Goal: Task Accomplishment & Management: Manage account settings

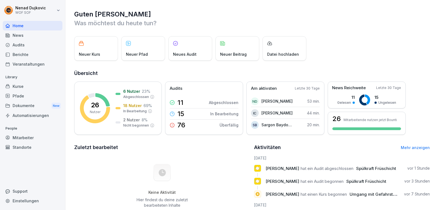
click at [18, 136] on div "Mitarbeiter" at bounding box center [33, 138] width 60 height 10
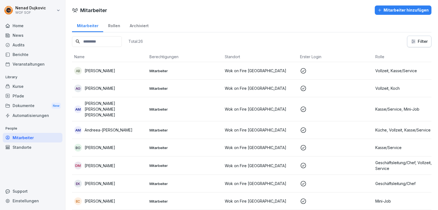
click at [27, 25] on div "Home" at bounding box center [33, 26] width 60 height 10
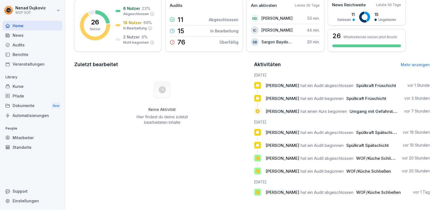
scroll to position [87, 0]
click at [407, 63] on div "Aktivitäten Mehr anzeigen" at bounding box center [342, 65] width 176 height 8
click at [406, 62] on link "Mehr anzeigen" at bounding box center [415, 64] width 29 height 5
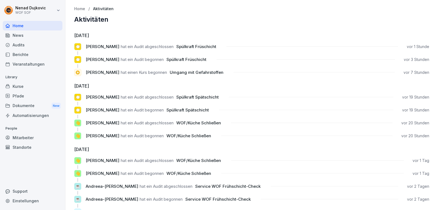
click at [56, 22] on div "Home" at bounding box center [33, 26] width 60 height 10
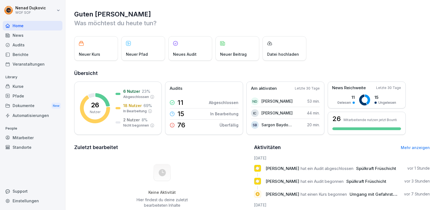
click at [407, 148] on link "Mehr anzeigen" at bounding box center [415, 147] width 29 height 5
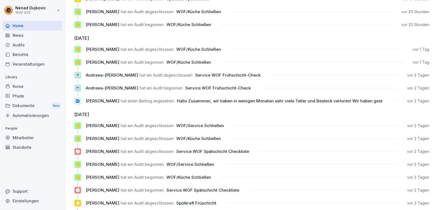
scroll to position [23, 0]
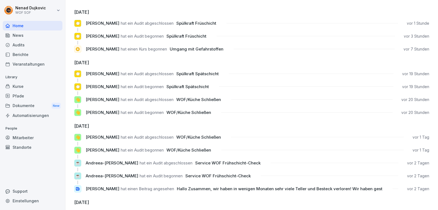
click at [28, 139] on div "Mitarbeiter" at bounding box center [33, 138] width 60 height 10
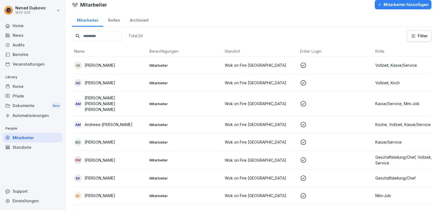
click at [108, 35] on input at bounding box center [97, 36] width 50 height 11
click at [107, 35] on input at bounding box center [97, 36] width 50 height 11
type input "****"
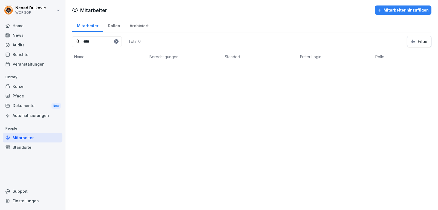
scroll to position [0, 0]
click at [148, 73] on td "Mitarbeiter" at bounding box center [184, 71] width 75 height 18
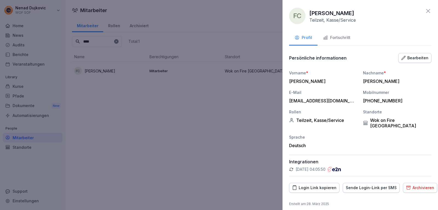
click at [337, 33] on button "Fortschritt" at bounding box center [337, 38] width 38 height 15
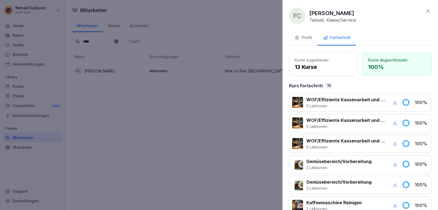
click at [116, 90] on div at bounding box center [219, 105] width 438 height 210
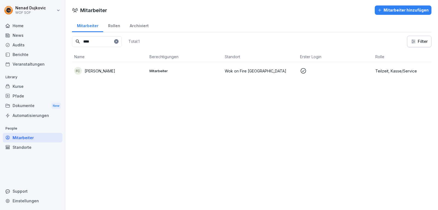
click at [118, 41] on icon at bounding box center [116, 41] width 3 height 3
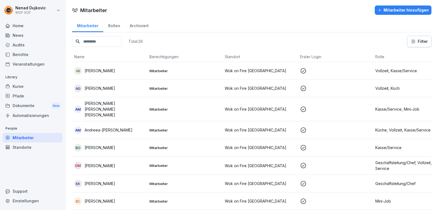
click at [122, 39] on input at bounding box center [97, 41] width 50 height 11
click at [129, 77] on td "AB [PERSON_NAME]" at bounding box center [109, 71] width 75 height 18
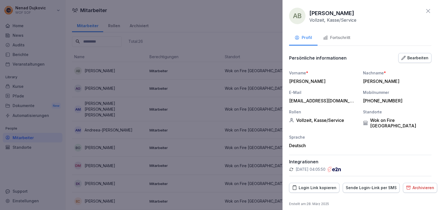
click at [346, 33] on button "Fortschritt" at bounding box center [337, 38] width 38 height 15
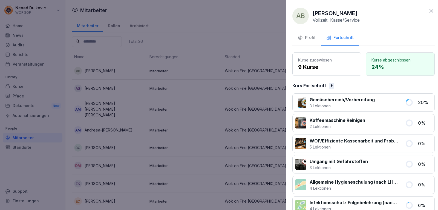
click at [187, 117] on div at bounding box center [219, 105] width 438 height 210
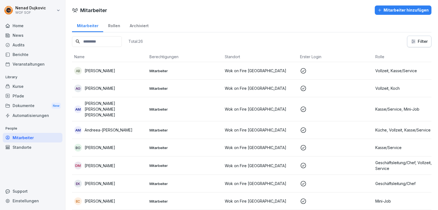
click at [162, 107] on p "Mitarbeiter" at bounding box center [185, 109] width 71 height 5
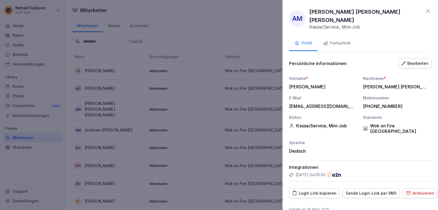
click at [351, 39] on button "Fortschritt" at bounding box center [337, 43] width 38 height 15
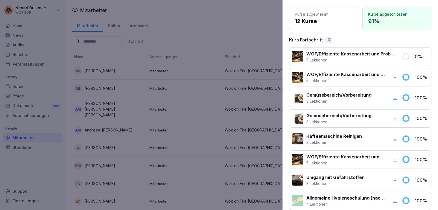
scroll to position [192, 0]
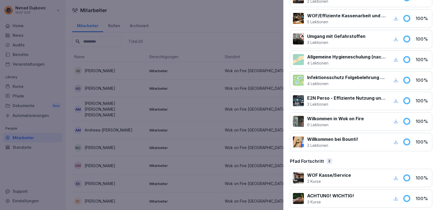
click at [174, 99] on div at bounding box center [219, 105] width 438 height 210
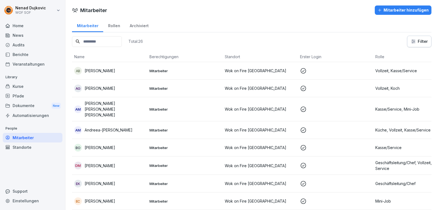
click at [152, 127] on td "Mitarbeiter" at bounding box center [184, 130] width 75 height 18
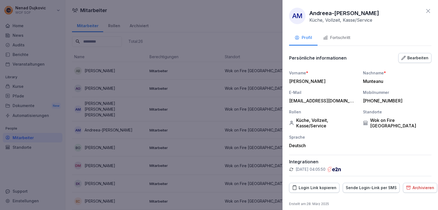
click at [339, 35] on div "Fortschritt" at bounding box center [336, 38] width 27 height 6
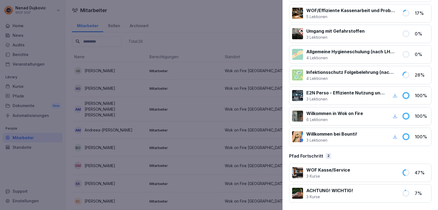
scroll to position [151, 0]
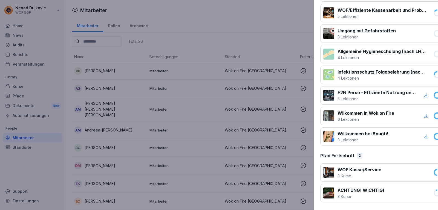
click at [218, 104] on div at bounding box center [219, 105] width 438 height 210
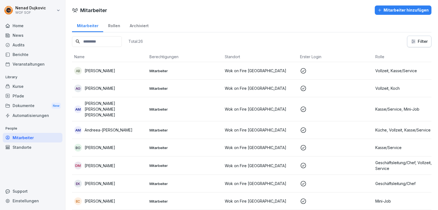
click at [150, 145] on p "Mitarbeiter" at bounding box center [185, 147] width 71 height 5
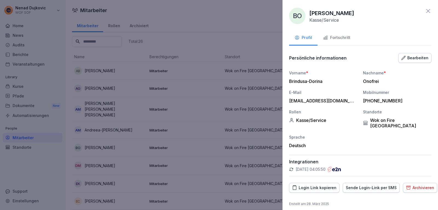
click at [338, 36] on div "Fortschritt" at bounding box center [336, 38] width 27 height 6
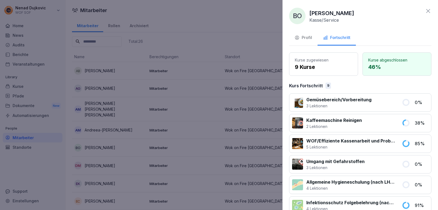
click at [226, 153] on div at bounding box center [219, 105] width 438 height 210
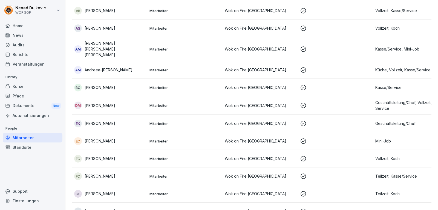
scroll to position [75, 0]
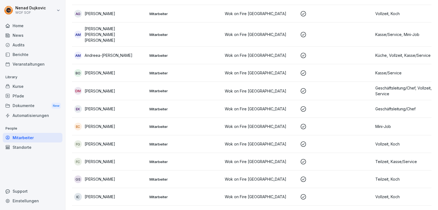
click at [187, 107] on td "Mitarbeiter" at bounding box center [184, 109] width 75 height 18
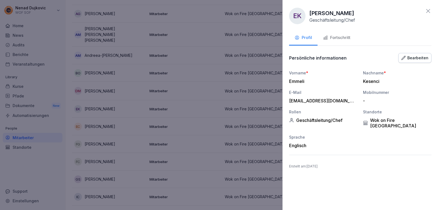
click at [267, 50] on div at bounding box center [219, 105] width 438 height 210
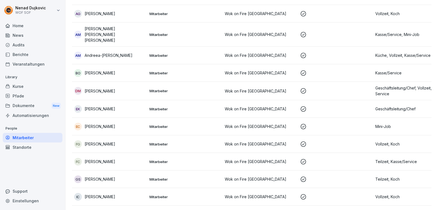
click at [187, 70] on td "Mitarbeiter" at bounding box center [184, 73] width 75 height 18
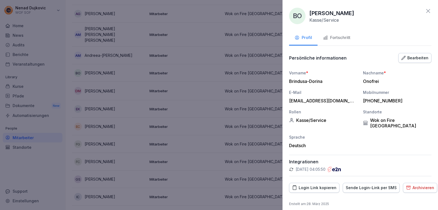
click at [334, 34] on button "Fortschritt" at bounding box center [337, 38] width 38 height 15
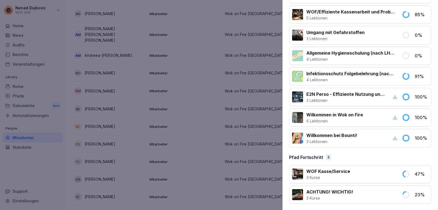
scroll to position [130, 0]
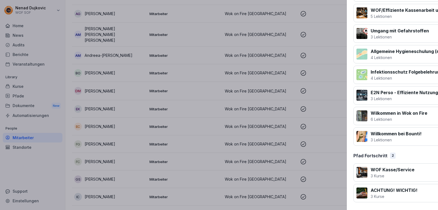
click at [199, 102] on div at bounding box center [219, 105] width 438 height 210
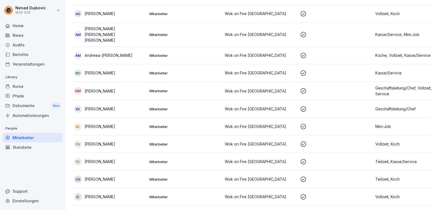
click at [194, 90] on td "Mitarbeiter" at bounding box center [184, 91] width 75 height 18
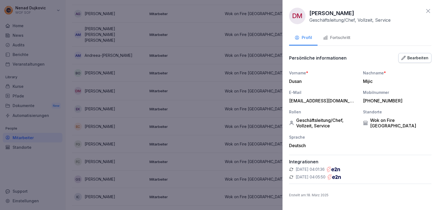
click at [346, 38] on div "Fortschritt" at bounding box center [336, 38] width 27 height 6
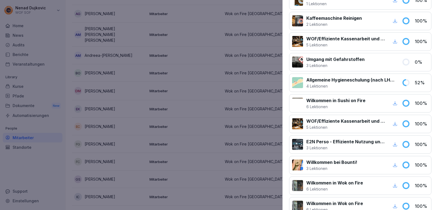
scroll to position [224, 0]
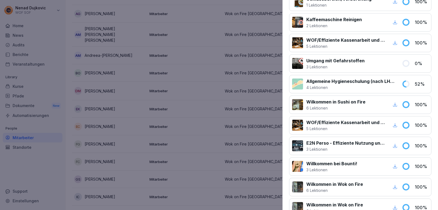
click at [178, 105] on div at bounding box center [219, 105] width 438 height 210
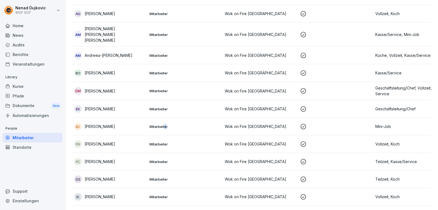
click at [166, 124] on p "Mitarbeiter" at bounding box center [185, 126] width 71 height 5
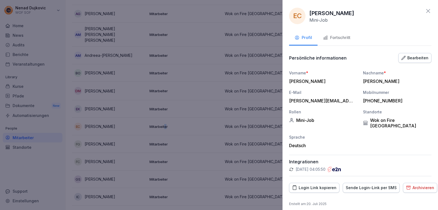
click at [333, 35] on div "Fortschritt" at bounding box center [336, 38] width 27 height 6
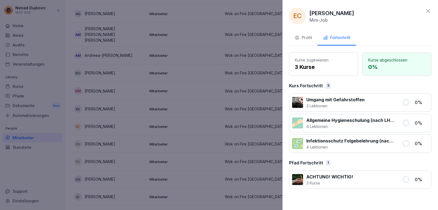
click at [264, 97] on div at bounding box center [219, 105] width 438 height 210
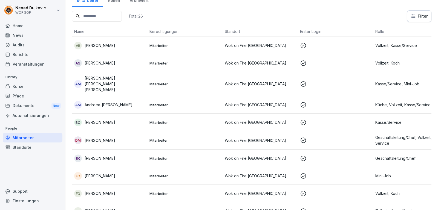
scroll to position [0, 0]
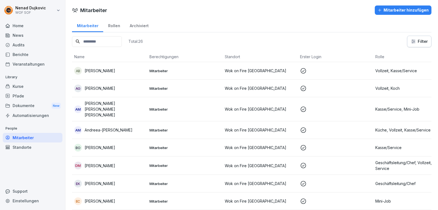
click at [102, 40] on input at bounding box center [97, 41] width 50 height 11
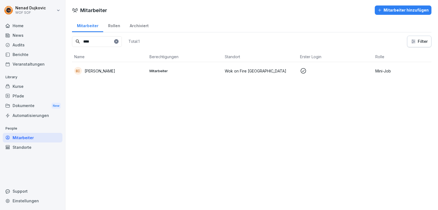
type input "****"
click at [125, 70] on div "EC [PERSON_NAME]" at bounding box center [109, 71] width 71 height 8
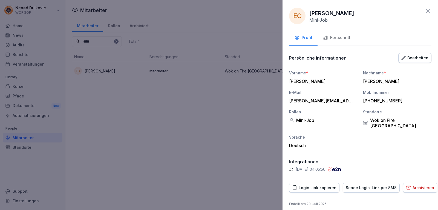
click at [341, 42] on button "Fortschritt" at bounding box center [337, 38] width 38 height 15
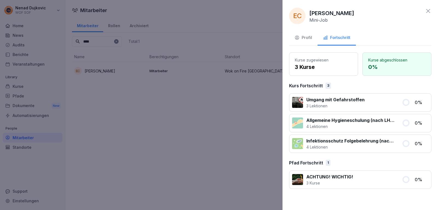
drag, startPoint x: 227, startPoint y: 78, endPoint x: 79, endPoint y: 58, distance: 149.2
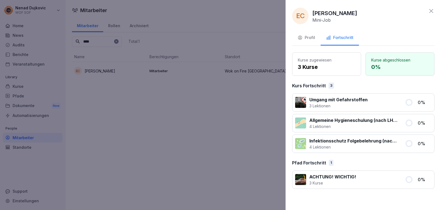
click at [77, 57] on div at bounding box center [219, 105] width 438 height 210
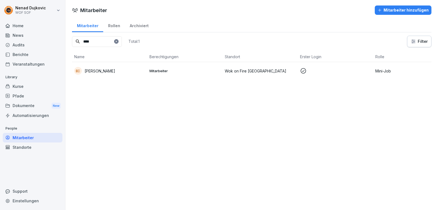
click at [118, 41] on icon at bounding box center [116, 41] width 3 height 3
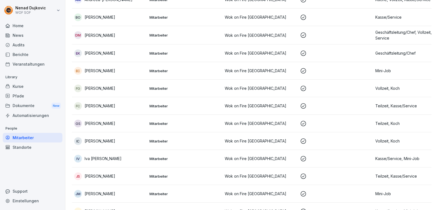
scroll to position [130, 0]
click at [178, 104] on p "Mitarbeiter" at bounding box center [185, 106] width 71 height 5
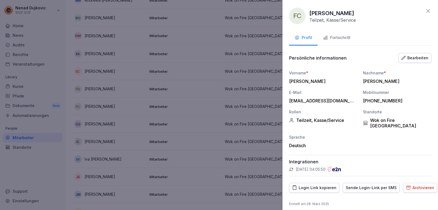
click at [333, 32] on button "Fortschritt" at bounding box center [337, 38] width 38 height 15
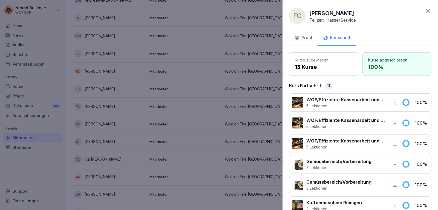
click at [425, 10] on icon at bounding box center [428, 11] width 7 height 7
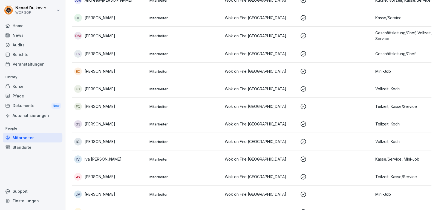
click at [222, 116] on td "Mitarbeiter" at bounding box center [184, 124] width 75 height 18
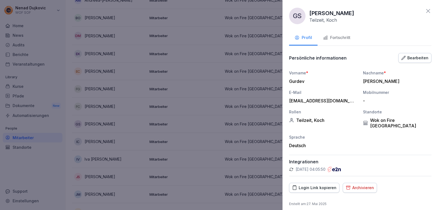
click at [350, 38] on div "Fortschritt" at bounding box center [336, 38] width 27 height 6
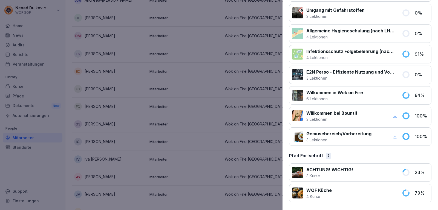
scroll to position [0, 0]
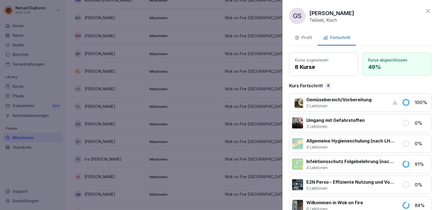
click at [194, 142] on div at bounding box center [219, 105] width 438 height 210
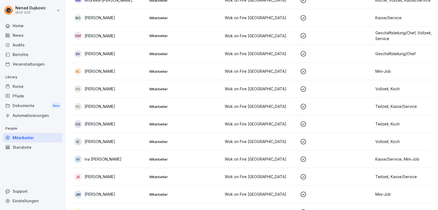
click at [172, 138] on td "Mitarbeiter" at bounding box center [184, 142] width 75 height 18
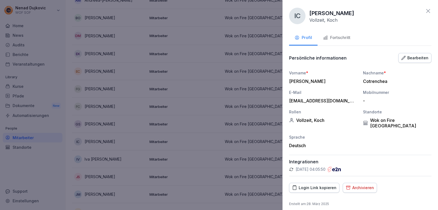
click at [342, 34] on button "Fortschritt" at bounding box center [337, 38] width 38 height 15
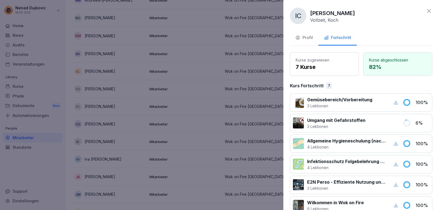
click at [230, 98] on div at bounding box center [219, 105] width 438 height 210
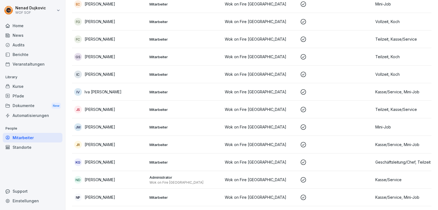
scroll to position [202, 0]
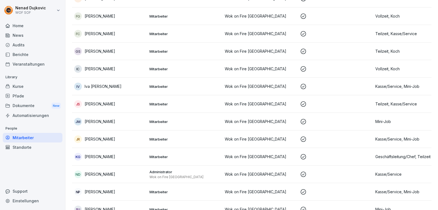
click at [173, 78] on td "Mitarbeiter" at bounding box center [184, 87] width 75 height 18
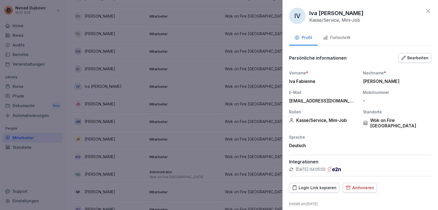
click at [336, 42] on button "Fortschritt" at bounding box center [337, 38] width 38 height 15
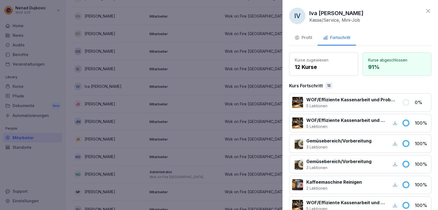
click at [243, 81] on div at bounding box center [219, 105] width 438 height 210
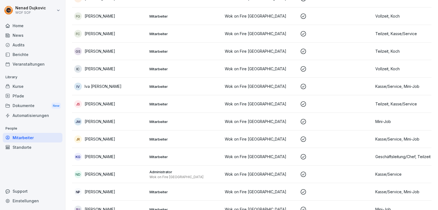
click at [164, 121] on td "Mitarbeiter" at bounding box center [184, 122] width 75 height 18
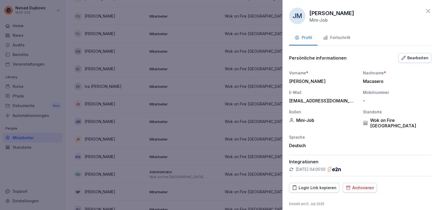
click at [334, 43] on button "Fortschritt" at bounding box center [337, 38] width 38 height 15
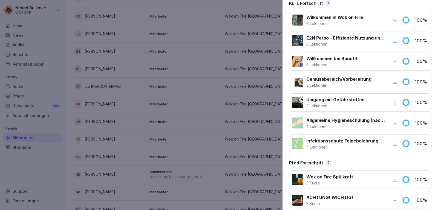
scroll to position [0, 0]
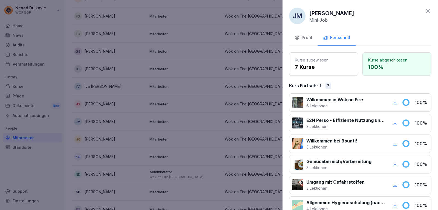
click at [218, 142] on div at bounding box center [219, 105] width 438 height 210
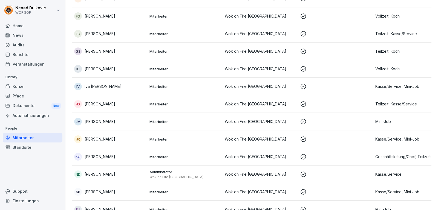
click at [34, 87] on div "Kurse" at bounding box center [33, 86] width 60 height 10
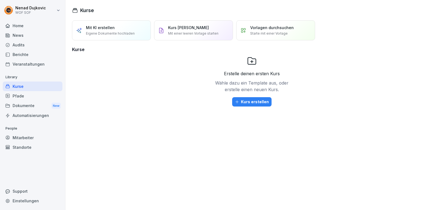
click at [34, 136] on div "Mitarbeiter" at bounding box center [33, 138] width 60 height 10
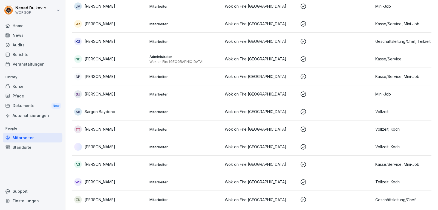
scroll to position [323, 0]
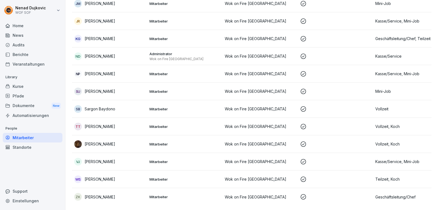
click at [177, 65] on td "Mitarbeiter" at bounding box center [184, 74] width 75 height 18
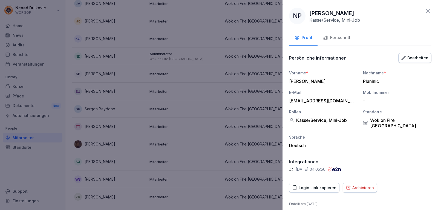
click at [337, 38] on div "Fortschritt" at bounding box center [336, 38] width 27 height 6
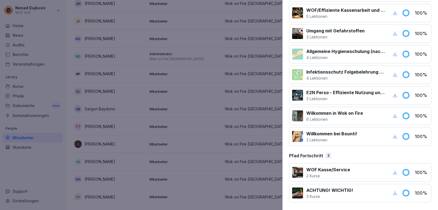
scroll to position [0, 0]
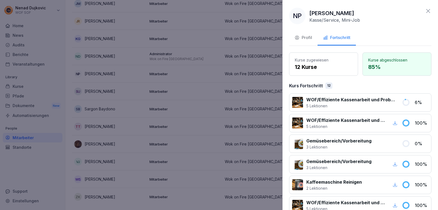
click at [226, 152] on div at bounding box center [219, 105] width 438 height 210
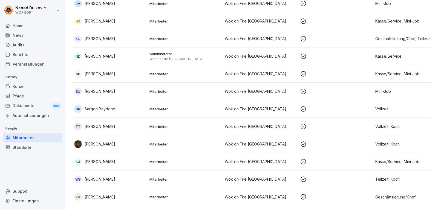
click at [211, 124] on p "Mitarbeiter" at bounding box center [185, 126] width 71 height 5
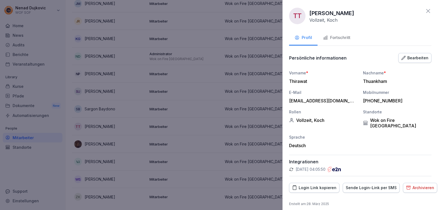
click at [348, 35] on div "Fortschritt" at bounding box center [336, 38] width 27 height 6
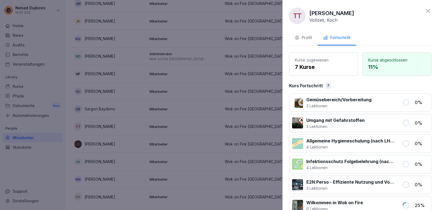
click at [159, 61] on div at bounding box center [219, 105] width 438 height 210
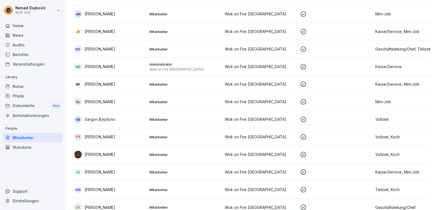
scroll to position [323, 0]
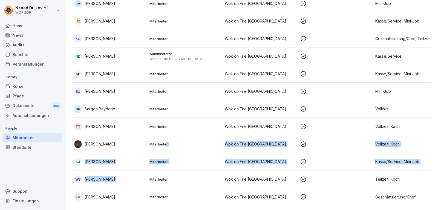
drag, startPoint x: 147, startPoint y: 168, endPoint x: 165, endPoint y: 135, distance: 37.6
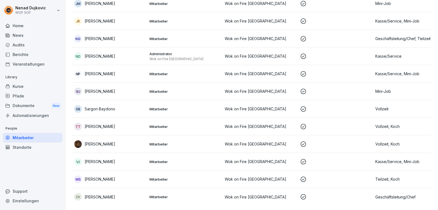
click at [57, 156] on div "Home News Audits Berichte Veranstaltungen Library Kurse Pfade Dokumente New Aut…" at bounding box center [33, 112] width 60 height 189
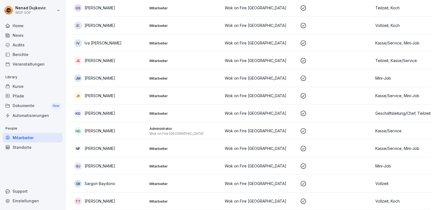
scroll to position [242, 0]
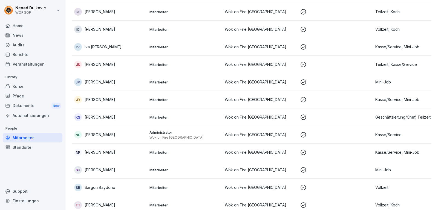
click at [162, 114] on td "Mitarbeiter" at bounding box center [184, 117] width 75 height 18
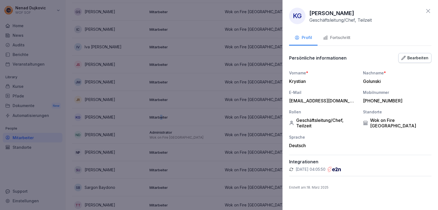
click at [343, 36] on div "Fortschritt" at bounding box center [336, 38] width 27 height 6
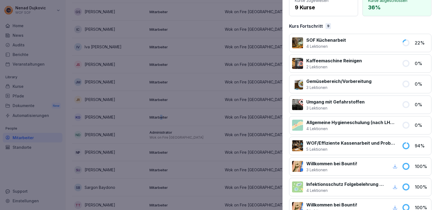
scroll to position [0, 0]
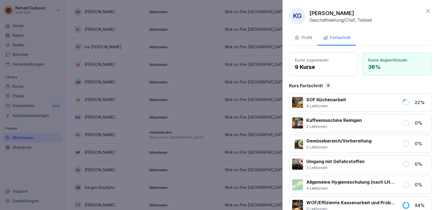
click at [116, 77] on div at bounding box center [219, 105] width 438 height 210
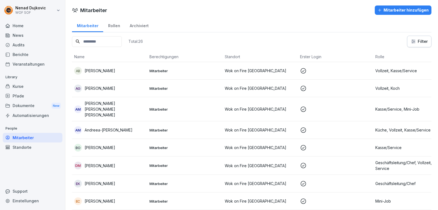
click at [119, 27] on div "Rollen" at bounding box center [114, 25] width 22 height 14
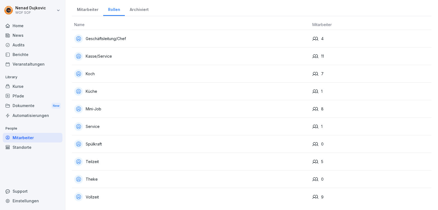
scroll to position [18, 0]
click at [130, 7] on div "Archiviert" at bounding box center [139, 9] width 28 height 14
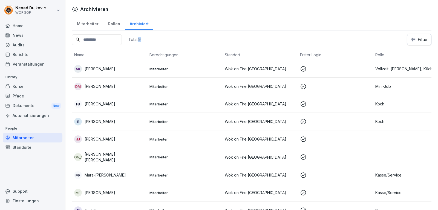
drag, startPoint x: 156, startPoint y: 38, endPoint x: 149, endPoint y: 39, distance: 7.5
click at [153, 38] on div "Total: 9 Filter" at bounding box center [252, 40] width 360 height 12
click at [141, 41] on div "Total: 9" at bounding box center [106, 40] width 69 height 12
drag, startPoint x: 143, startPoint y: 40, endPoint x: 156, endPoint y: 43, distance: 14.1
click at [156, 43] on div "Total: 9 Filter" at bounding box center [252, 40] width 360 height 12
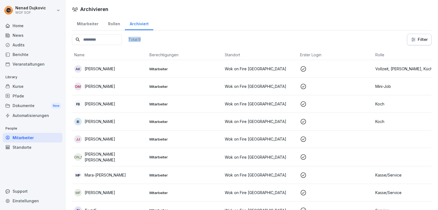
click at [171, 42] on div "Total: 9 Filter" at bounding box center [252, 40] width 360 height 12
click at [171, 41] on div "Total: 9 Filter" at bounding box center [252, 40] width 360 height 12
click at [212, 36] on div "Total: 9 Filter" at bounding box center [252, 40] width 360 height 12
click at [136, 21] on div "Archiviert" at bounding box center [139, 23] width 28 height 14
click at [117, 26] on div "Rollen" at bounding box center [114, 23] width 22 height 14
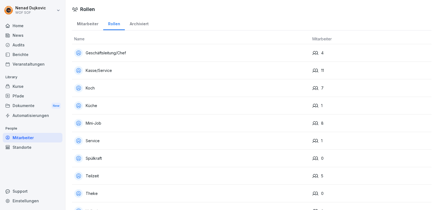
click at [179, 50] on div "Geschäftsleitung/Chef" at bounding box center [191, 53] width 234 height 9
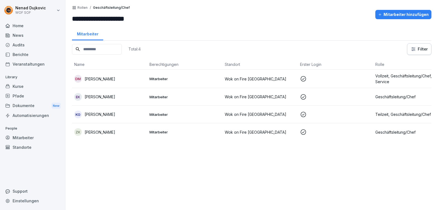
click at [27, 101] on div "Dokumente New" at bounding box center [33, 106] width 60 height 10
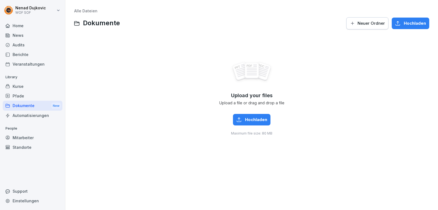
click at [367, 22] on span "Neuer Ordner" at bounding box center [371, 23] width 27 height 6
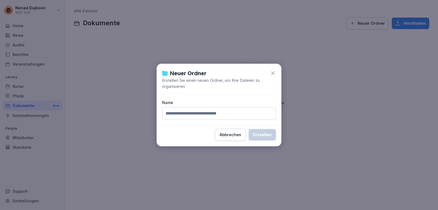
click at [272, 75] on icon at bounding box center [273, 73] width 4 height 4
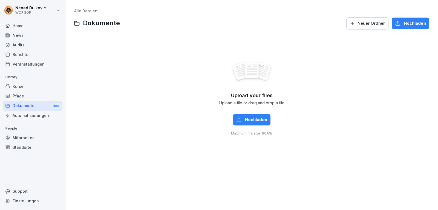
click at [414, 19] on button "Hochladen" at bounding box center [411, 24] width 38 height 12
click at [34, 197] on div "Einstellungen" at bounding box center [33, 201] width 60 height 10
select select "**"
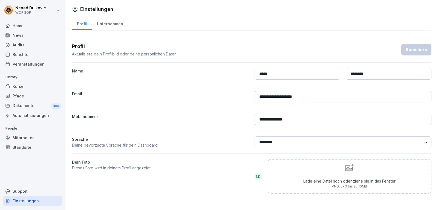
scroll to position [2, 0]
click at [112, 28] on div "Unternehmen" at bounding box center [110, 23] width 36 height 14
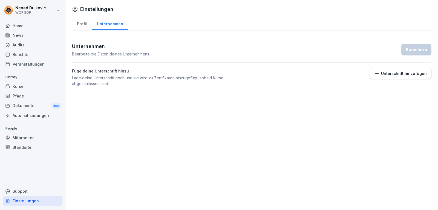
click at [110, 24] on div "Unternehmen" at bounding box center [110, 23] width 36 height 14
click at [388, 74] on p "Unterschrift hinzufügen" at bounding box center [404, 73] width 46 height 4
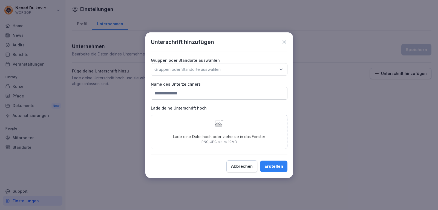
click at [216, 135] on p "Lade eine Datei hoch oder ziehe sie in das Fenster" at bounding box center [219, 136] width 92 height 6
click at [285, 43] on icon at bounding box center [285, 42] width 6 height 6
